Goal: Navigation & Orientation: Find specific page/section

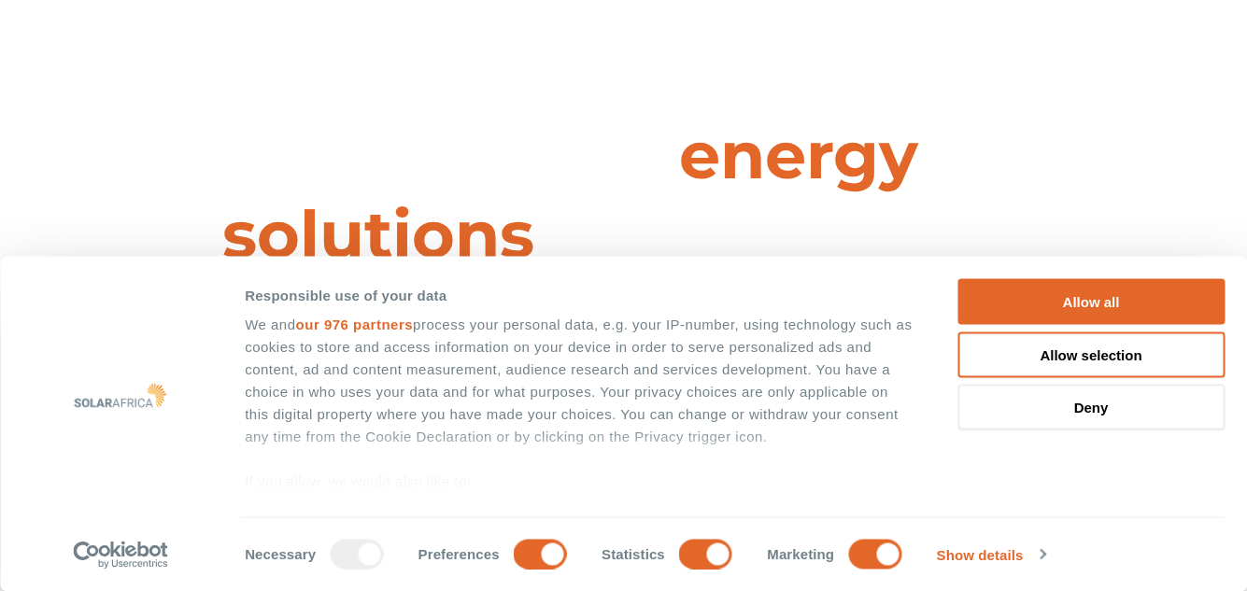
scroll to position [149, 0]
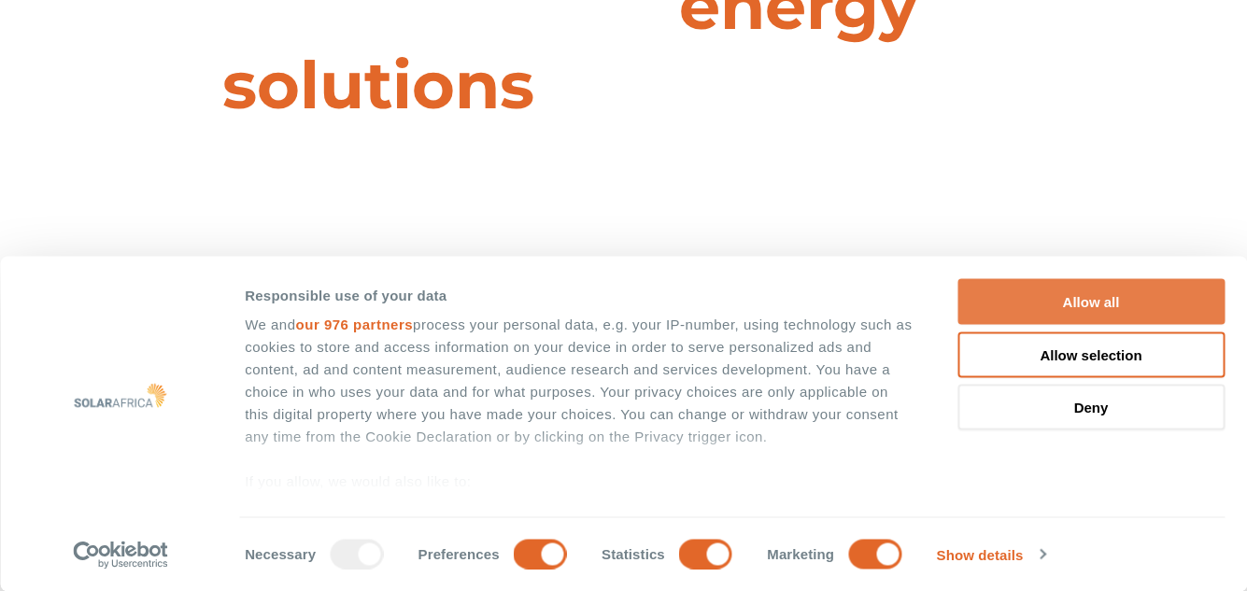
click at [1083, 305] on button "Allow all" at bounding box center [1091, 302] width 267 height 46
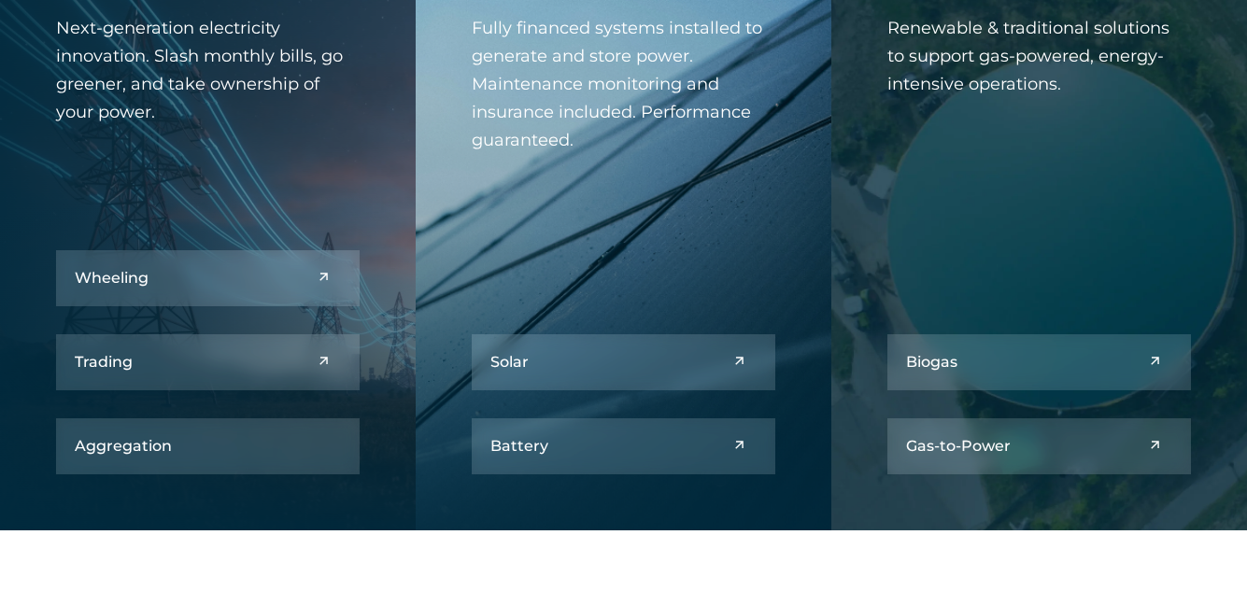
scroll to position [2117, 0]
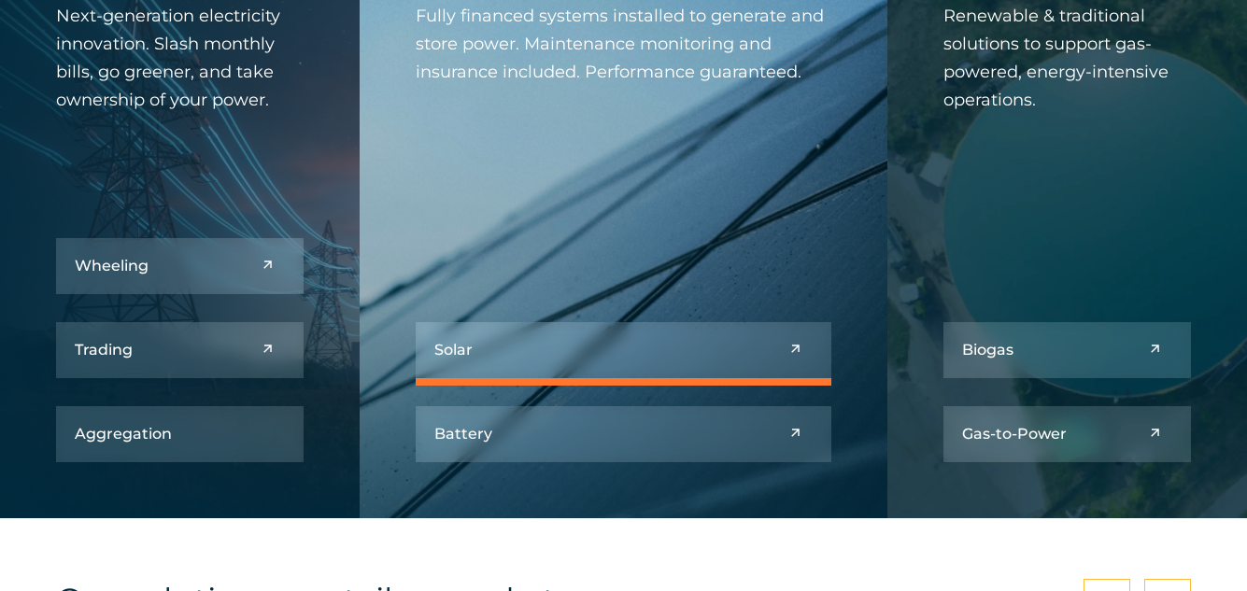
click at [629, 345] on link at bounding box center [624, 350] width 417 height 56
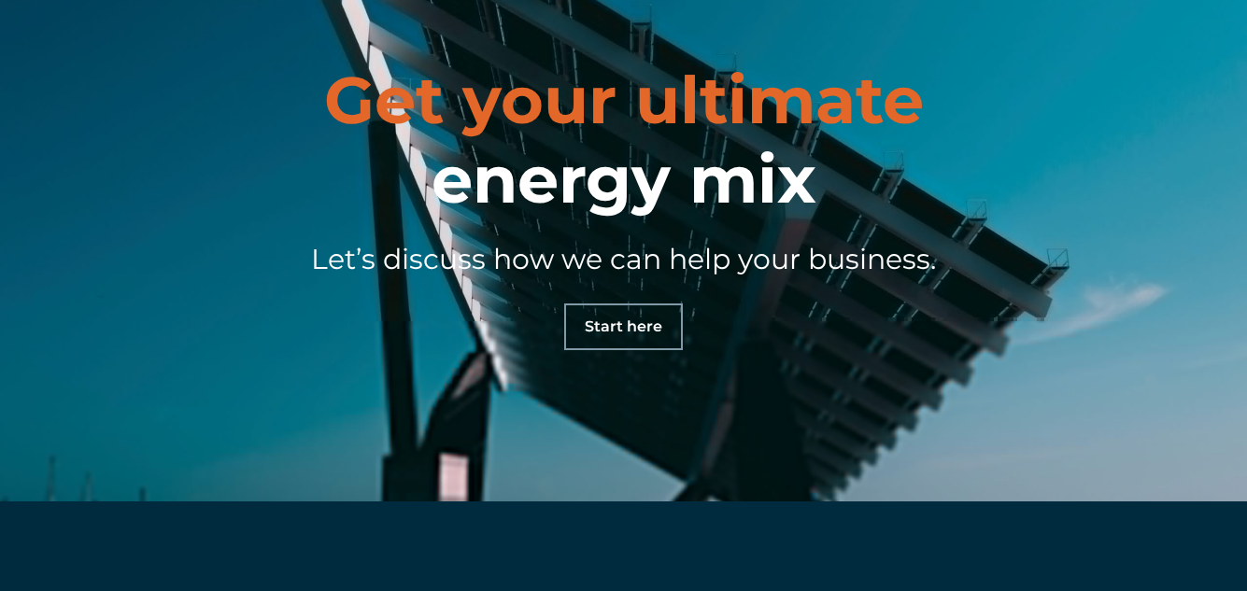
scroll to position [8344, 0]
